Goal: Information Seeking & Learning: Learn about a topic

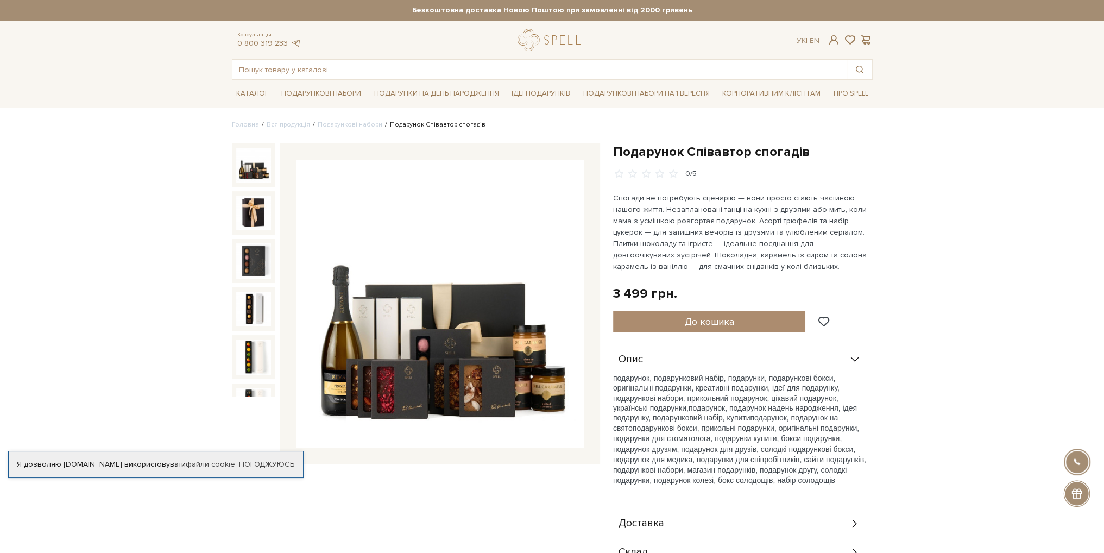
scroll to position [163, 0]
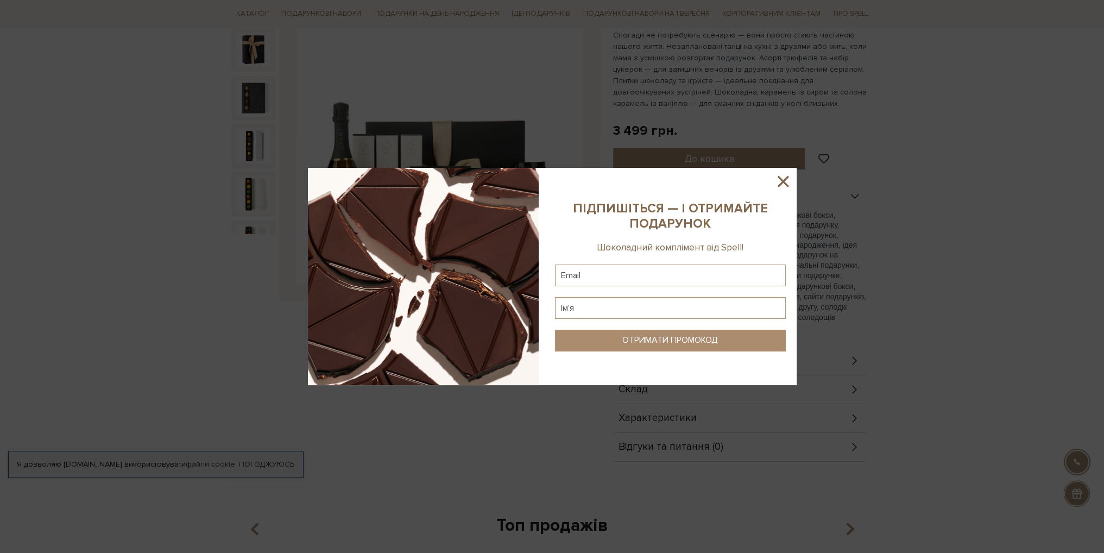
click at [782, 184] on icon at bounding box center [783, 181] width 11 height 11
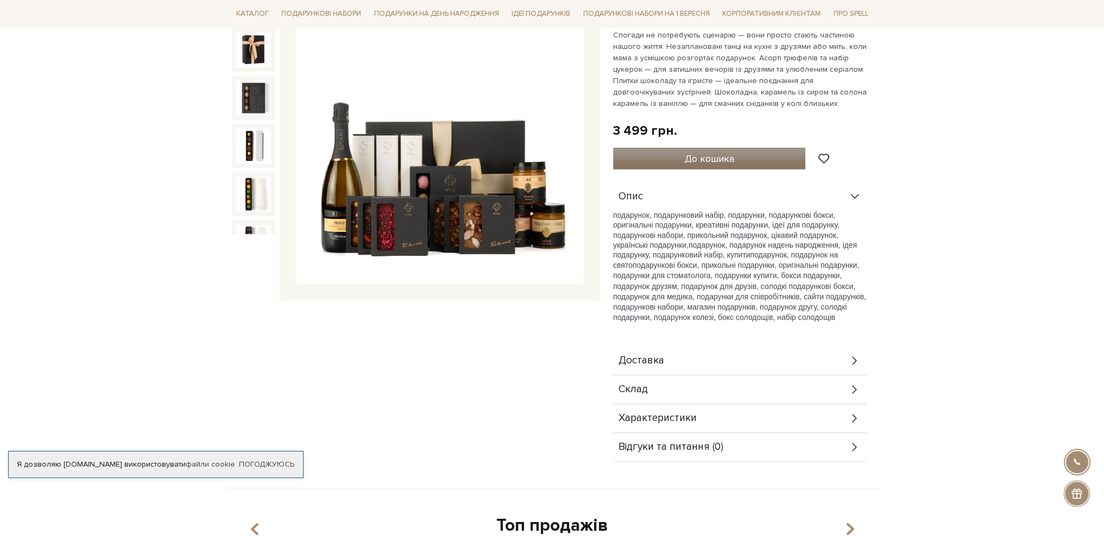
scroll to position [109, 0]
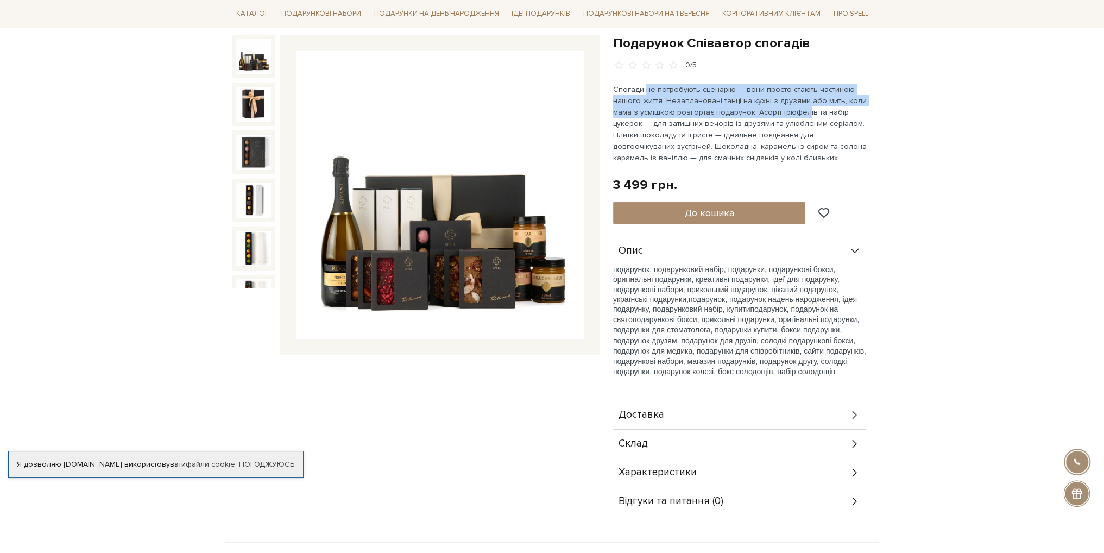
drag, startPoint x: 642, startPoint y: 88, endPoint x: 798, endPoint y: 117, distance: 159.1
click at [800, 115] on p "Спогади не потребують сценарію — вони просто стають частиною нашого життя. Неза…" at bounding box center [740, 124] width 255 height 80
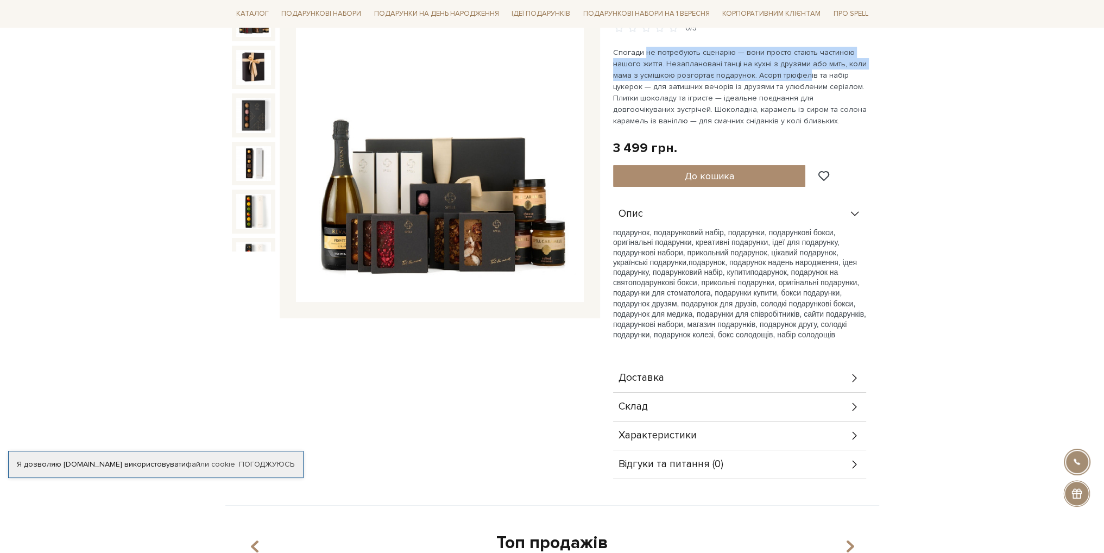
scroll to position [217, 0]
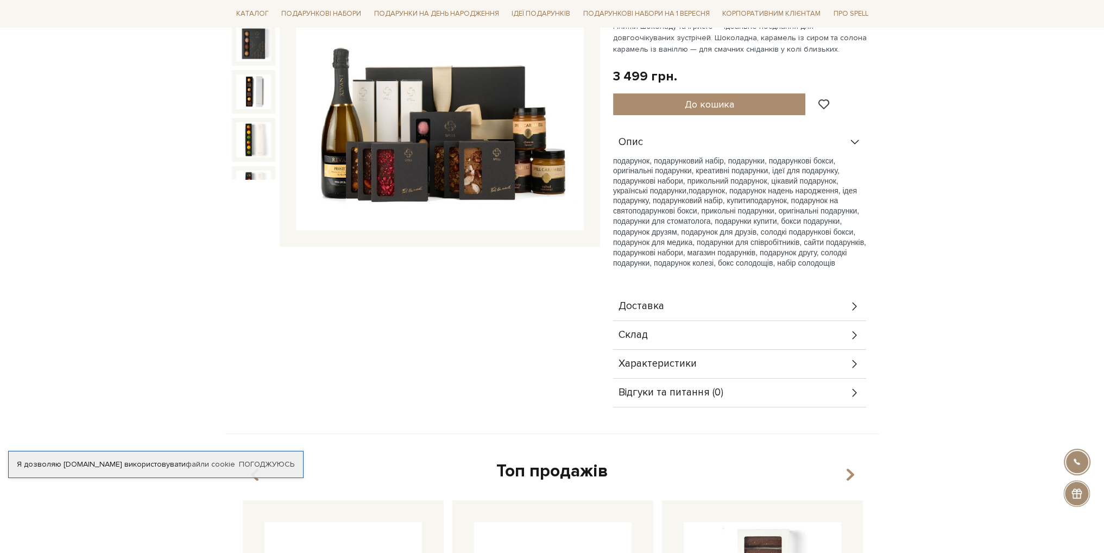
click at [648, 336] on div "Склад" at bounding box center [739, 335] width 253 height 28
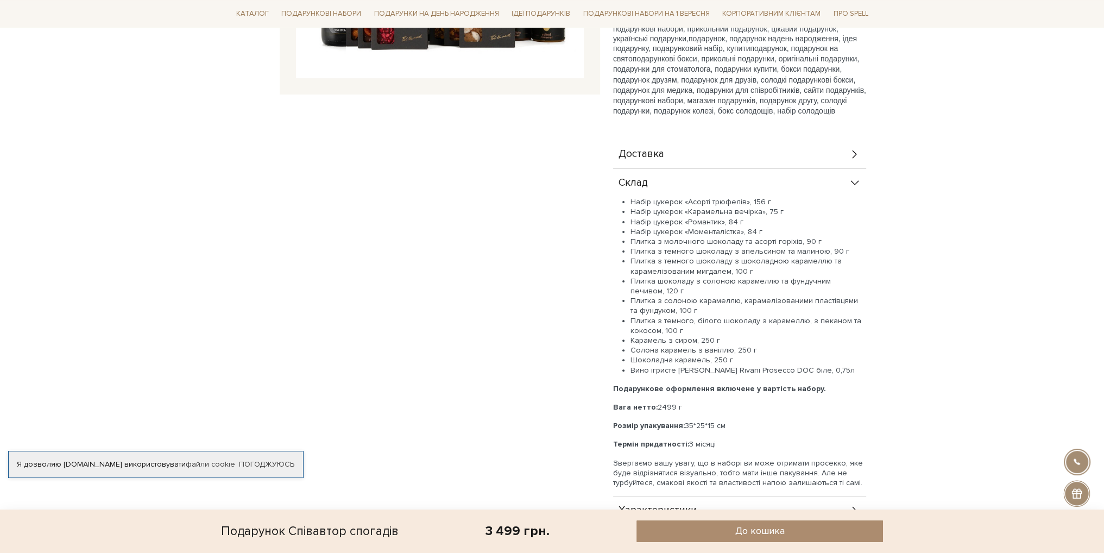
scroll to position [380, 0]
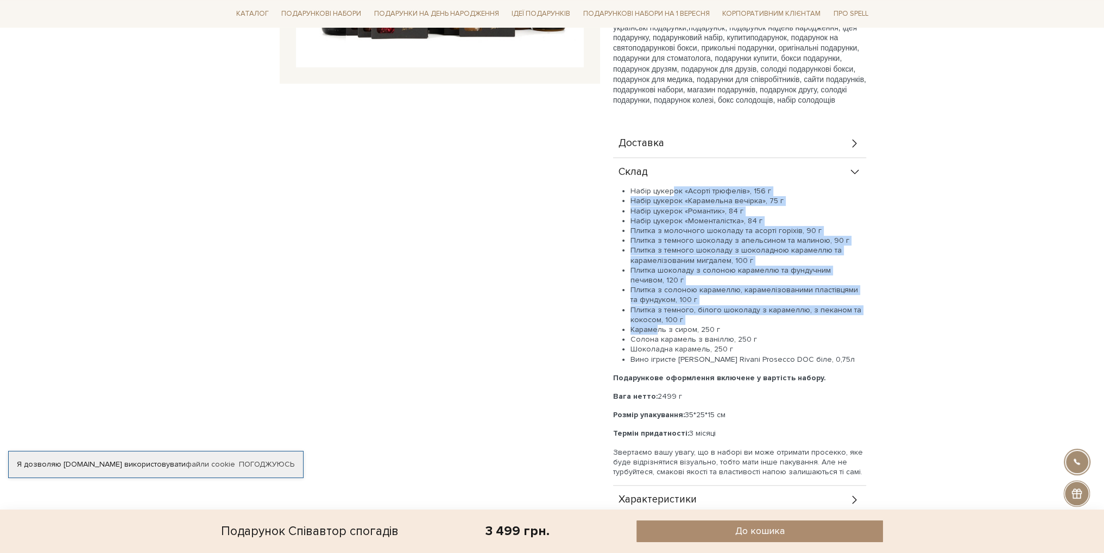
drag, startPoint x: 674, startPoint y: 189, endPoint x: 658, endPoint y: 326, distance: 138.3
click at [658, 326] on ul "Набір цукерок «Асорті трюфелів», 156 г Набір цукерок «Карамельна вечірка», 75 г…" at bounding box center [739, 275] width 253 height 178
click at [653, 328] on li "Карамель з сиром, 250 г" at bounding box center [749, 330] width 236 height 10
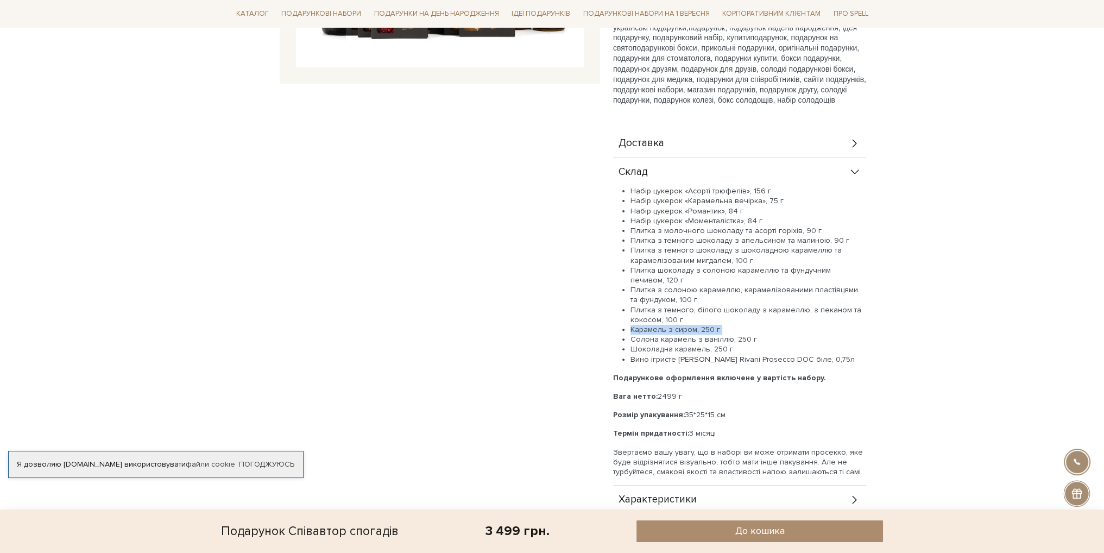
drag, startPoint x: 653, startPoint y: 328, endPoint x: 732, endPoint y: 330, distance: 78.8
click at [732, 330] on li "Карамель з сиром, 250 г" at bounding box center [749, 330] width 236 height 10
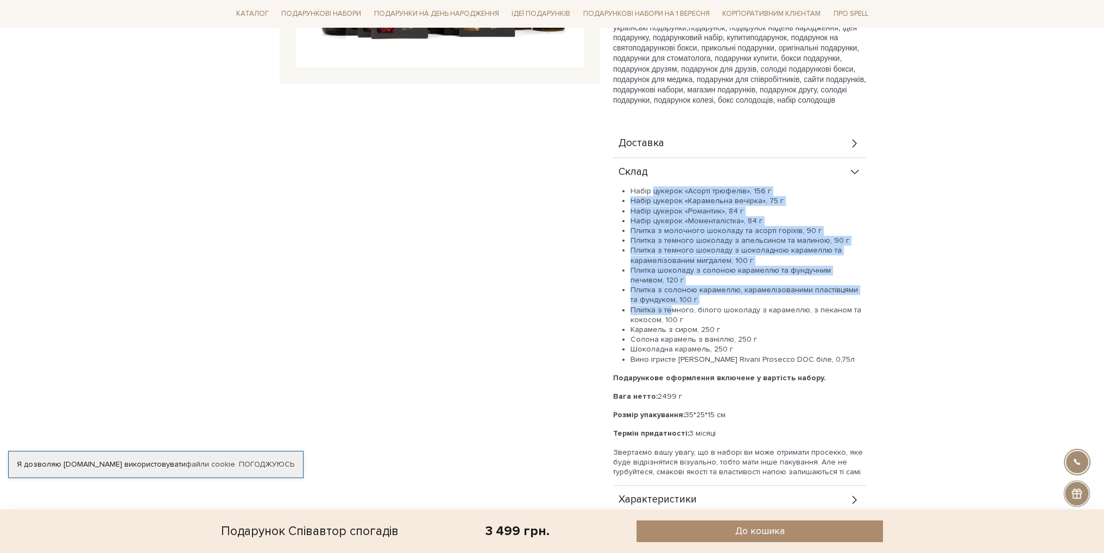
drag, startPoint x: 652, startPoint y: 189, endPoint x: 672, endPoint y: 311, distance: 124.0
click at [672, 311] on ul "Набір цукерок «Асорті трюфелів», 156 г Набір цукерок «Карамельна вечірка», 75 г…" at bounding box center [739, 275] width 253 height 178
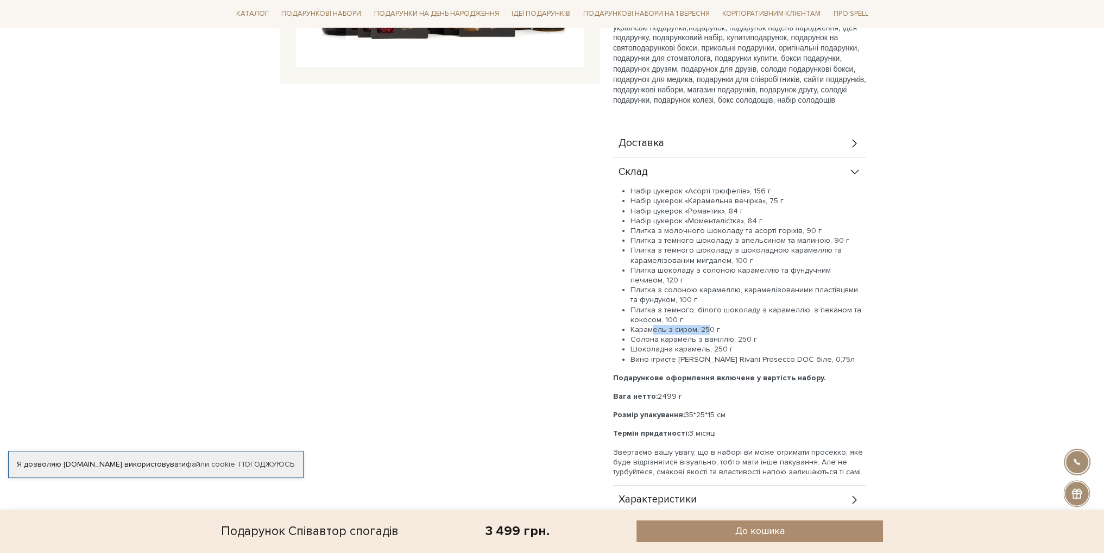
drag, startPoint x: 650, startPoint y: 327, endPoint x: 706, endPoint y: 326, distance: 56.0
click at [706, 326] on li "Карамель з сиром, 250 г" at bounding box center [749, 330] width 236 height 10
drag, startPoint x: 639, startPoint y: 338, endPoint x: 713, endPoint y: 324, distance: 75.7
click at [713, 324] on ul "Набір цукерок «Асорті трюфелів», 156 г Набір цукерок «Карамельна вечірка», 75 г…" at bounding box center [739, 275] width 253 height 178
drag, startPoint x: 667, startPoint y: 346, endPoint x: 715, endPoint y: 328, distance: 51.1
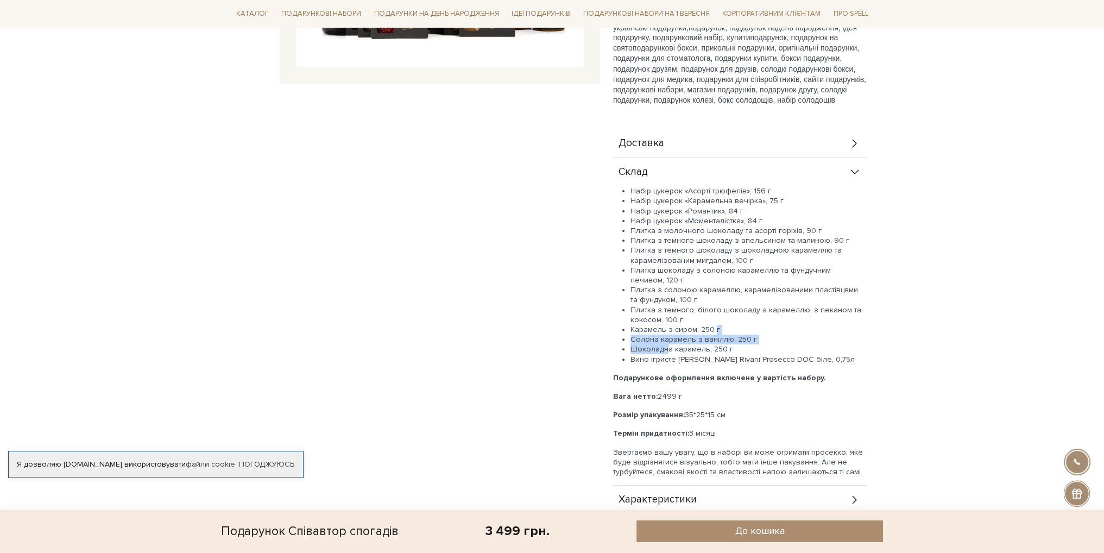
click at [715, 328] on ul "Набір цукерок «Асорті трюфелів», 156 г Набір цукерок «Карамельна вечірка», 75 г…" at bounding box center [739, 275] width 253 height 178
drag, startPoint x: 638, startPoint y: 357, endPoint x: 825, endPoint y: 361, distance: 186.3
click at [825, 361] on li "Вино ігристе [PERSON_NAME] Rivani Prosecco DOC біле, 0,75л" at bounding box center [749, 360] width 236 height 10
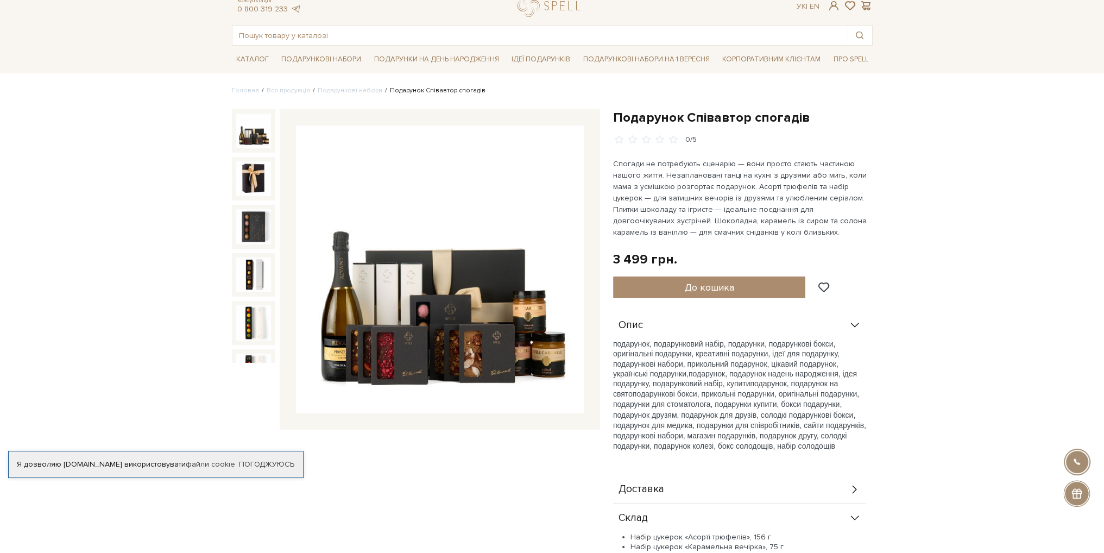
scroll to position [0, 0]
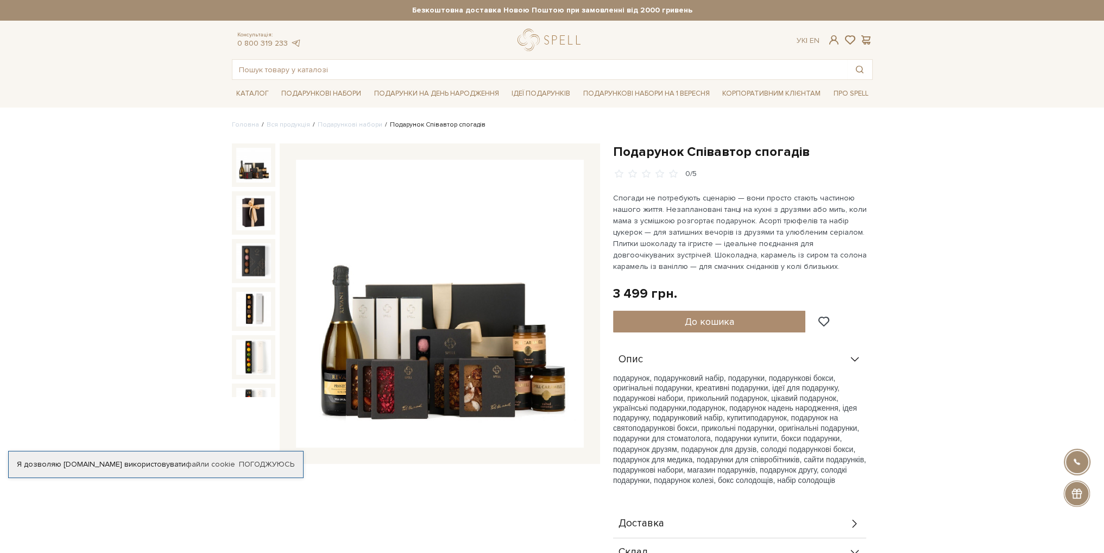
click at [342, 340] on img at bounding box center [440, 304] width 288 height 288
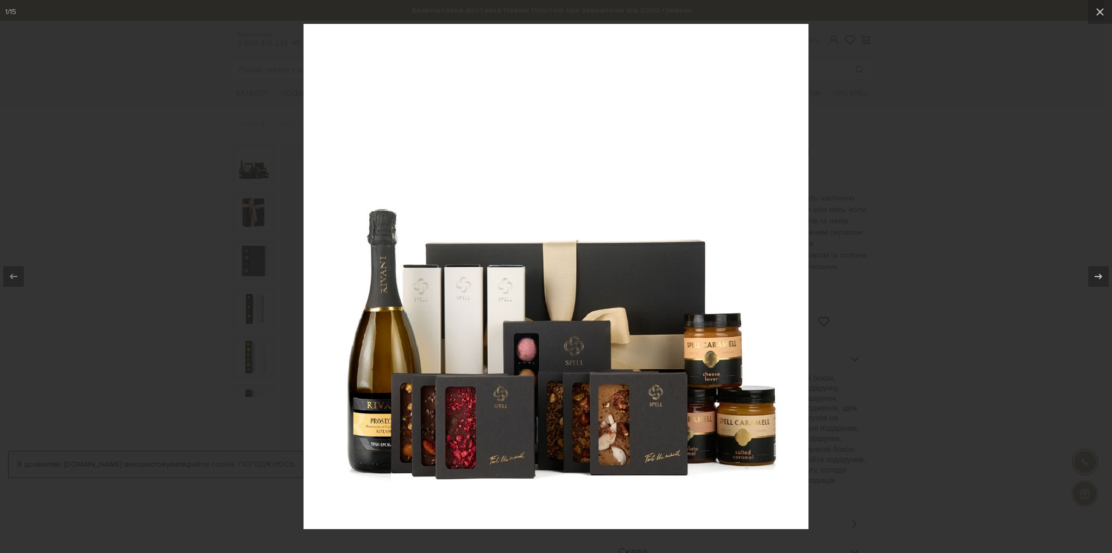
drag, startPoint x: 241, startPoint y: 333, endPoint x: 266, endPoint y: 327, distance: 25.2
click at [242, 333] on div at bounding box center [556, 276] width 1112 height 553
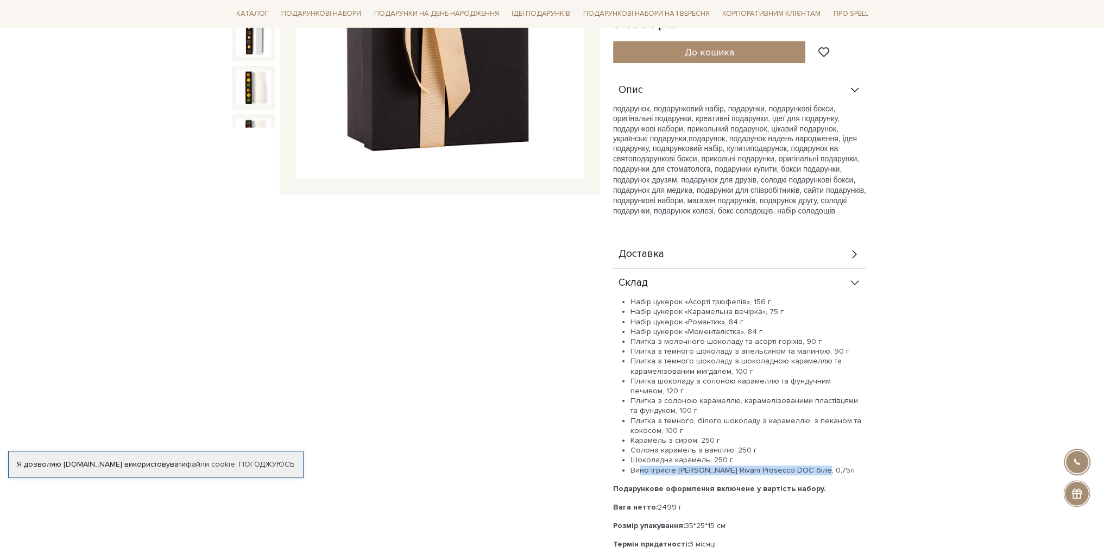
scroll to position [272, 0]
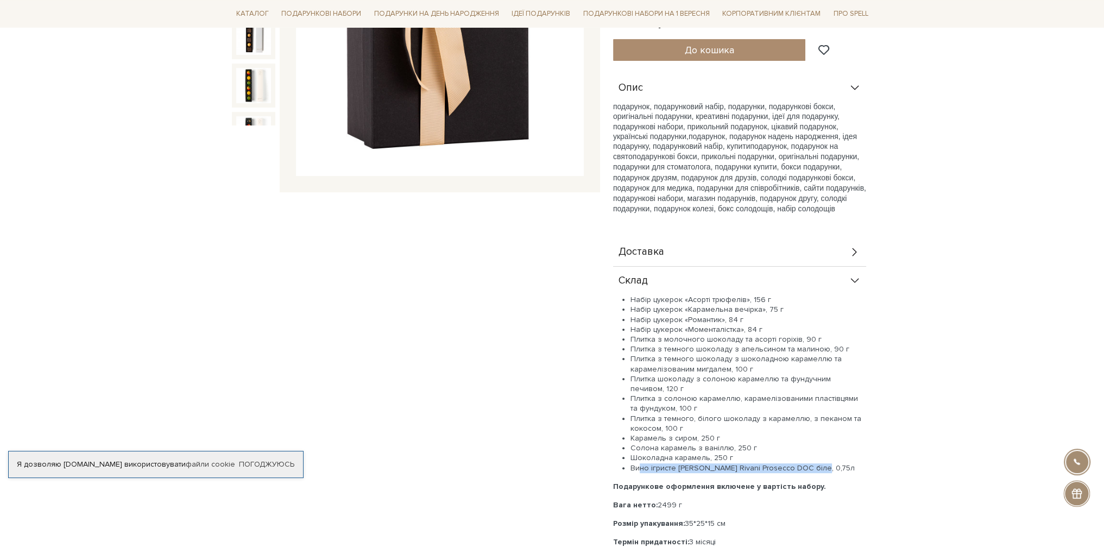
click at [663, 463] on li "Вино ігристе [PERSON_NAME] Rivani Prosecco DOC біле, 0,75л" at bounding box center [749, 468] width 236 height 10
click at [636, 466] on li "Вино ігристе [PERSON_NAME] Rivani Prosecco DOC біле, 0,75л" at bounding box center [749, 468] width 236 height 10
drag, startPoint x: 636, startPoint y: 466, endPoint x: 719, endPoint y: 467, distance: 83.1
click at [719, 467] on li "Вино ігристе [PERSON_NAME] Rivani Prosecco DOC біле, 0,75л" at bounding box center [749, 468] width 236 height 10
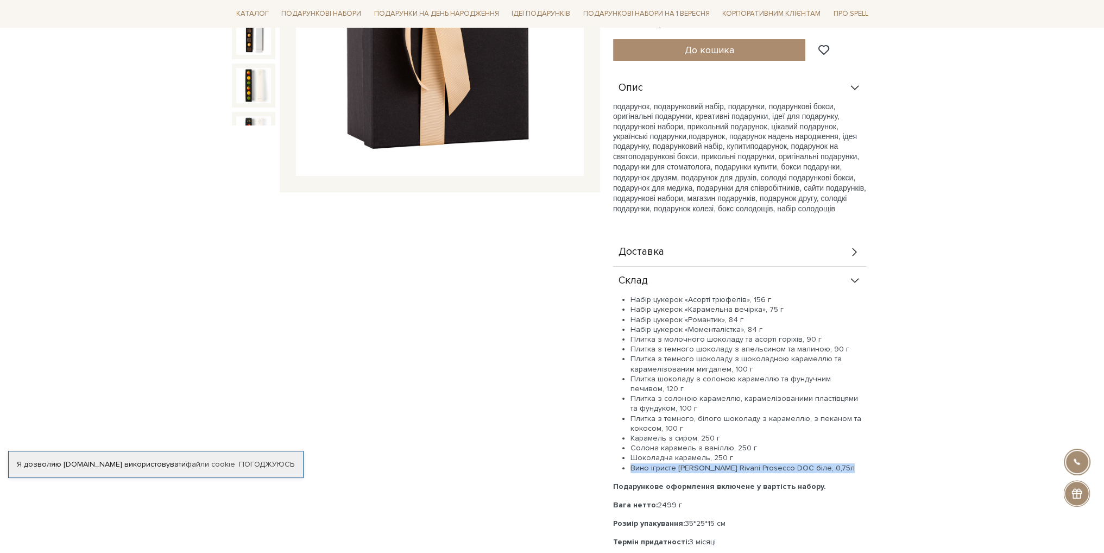
copy li "Вино ігристе [PERSON_NAME] Rivani Prosecco DOC біле, 0,75л"
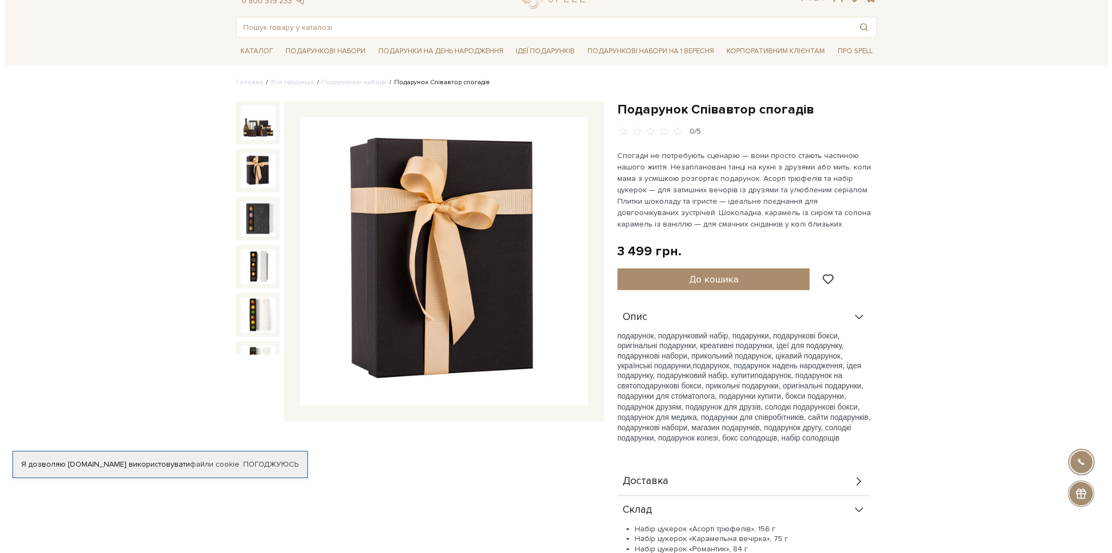
scroll to position [0, 0]
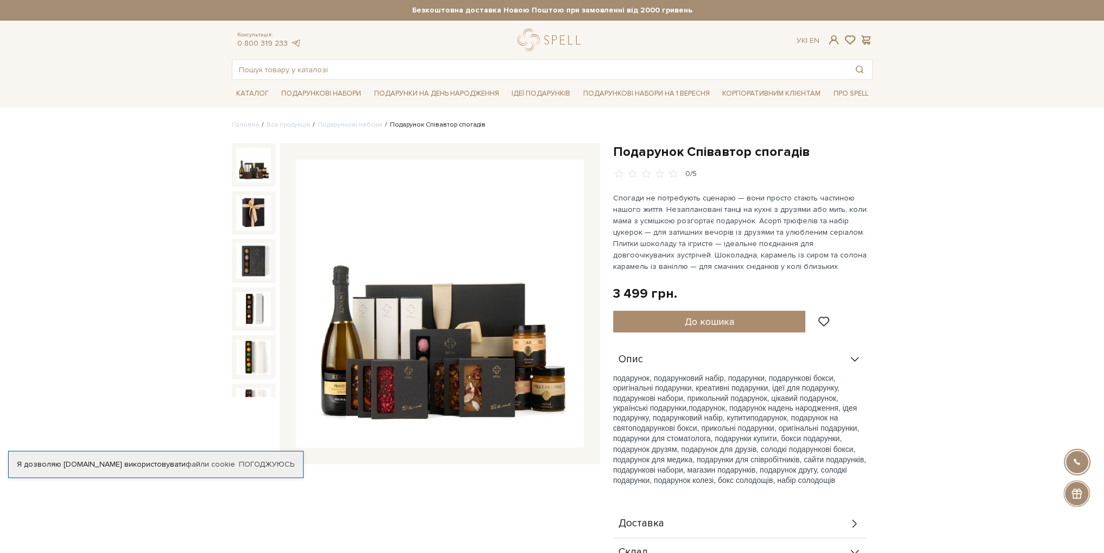
click at [254, 176] on img at bounding box center [253, 165] width 35 height 35
